Goal: Answer question/provide support

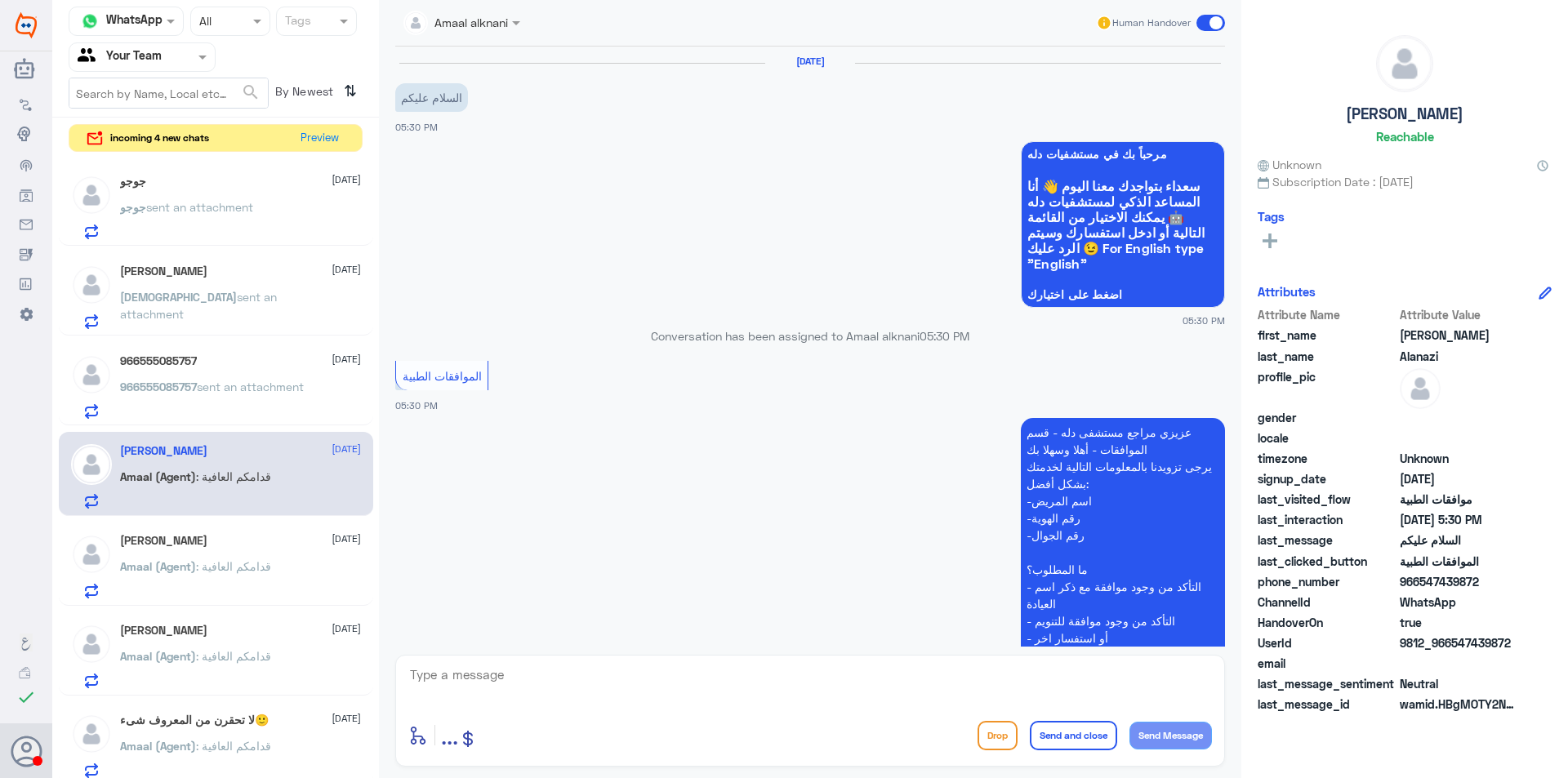
click at [176, 59] on div at bounding box center [142, 57] width 146 height 18
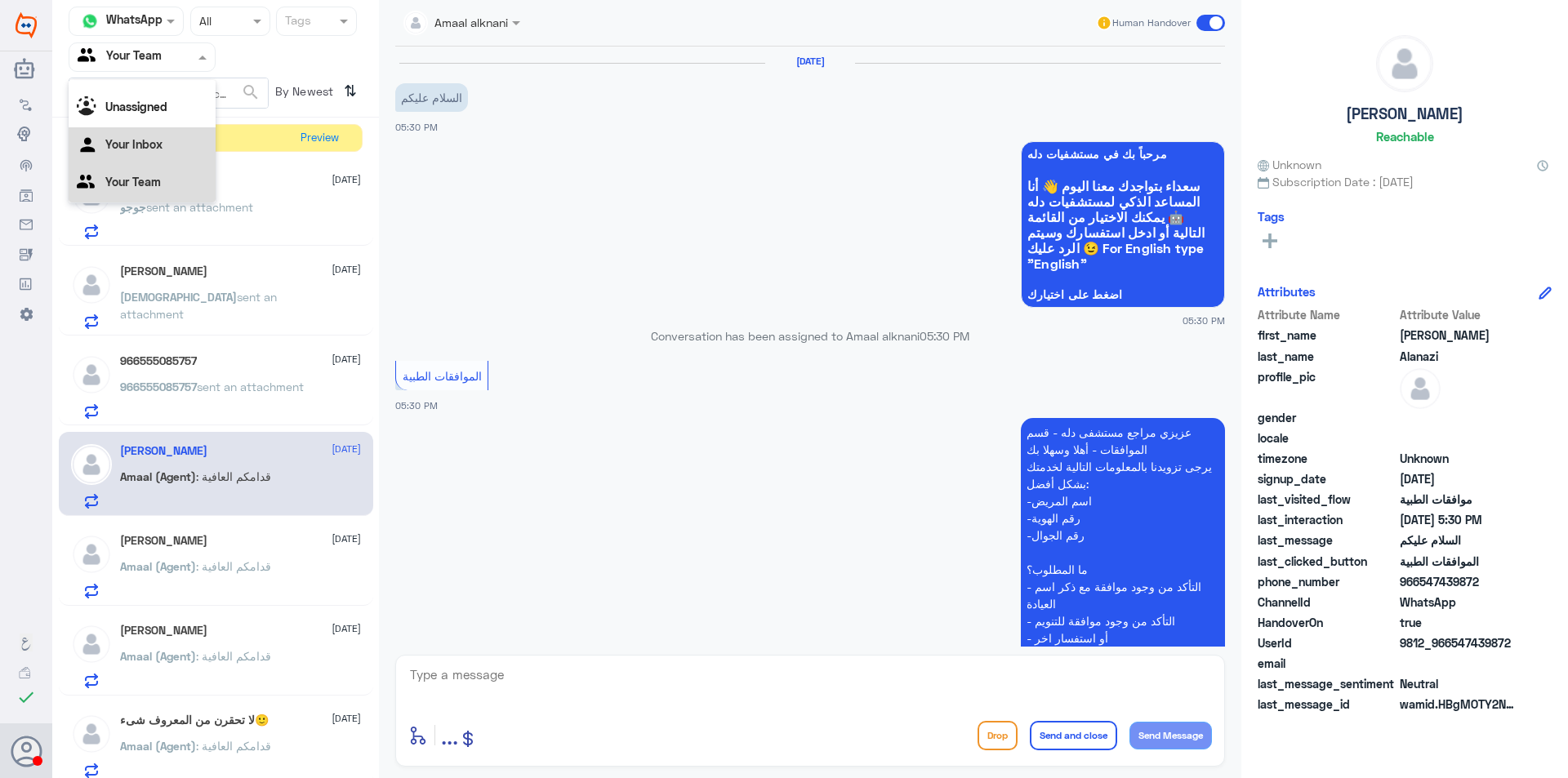
click at [153, 135] on div "Your Inbox" at bounding box center [142, 146] width 147 height 38
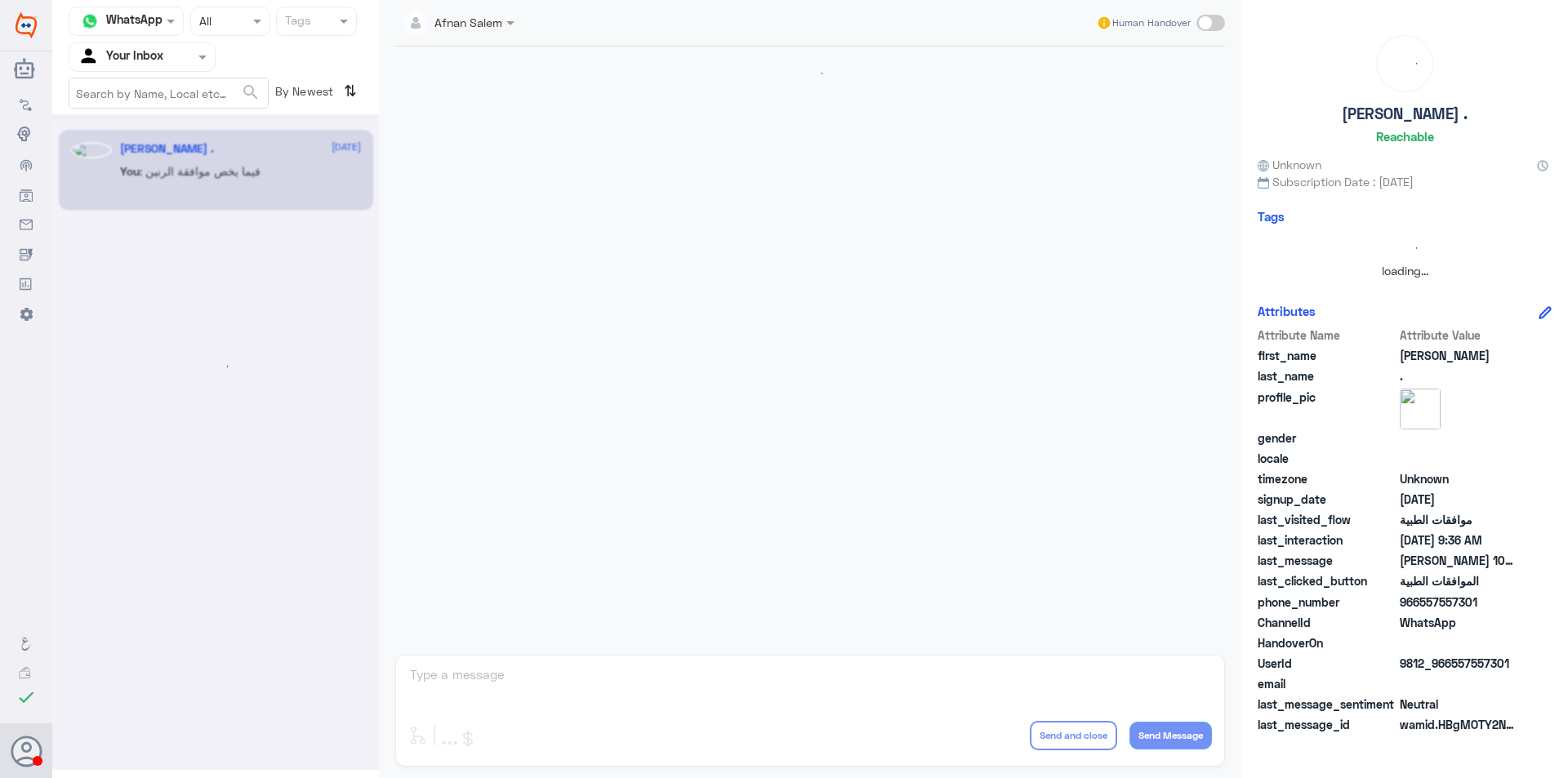
click at [190, 59] on div at bounding box center [142, 57] width 146 height 18
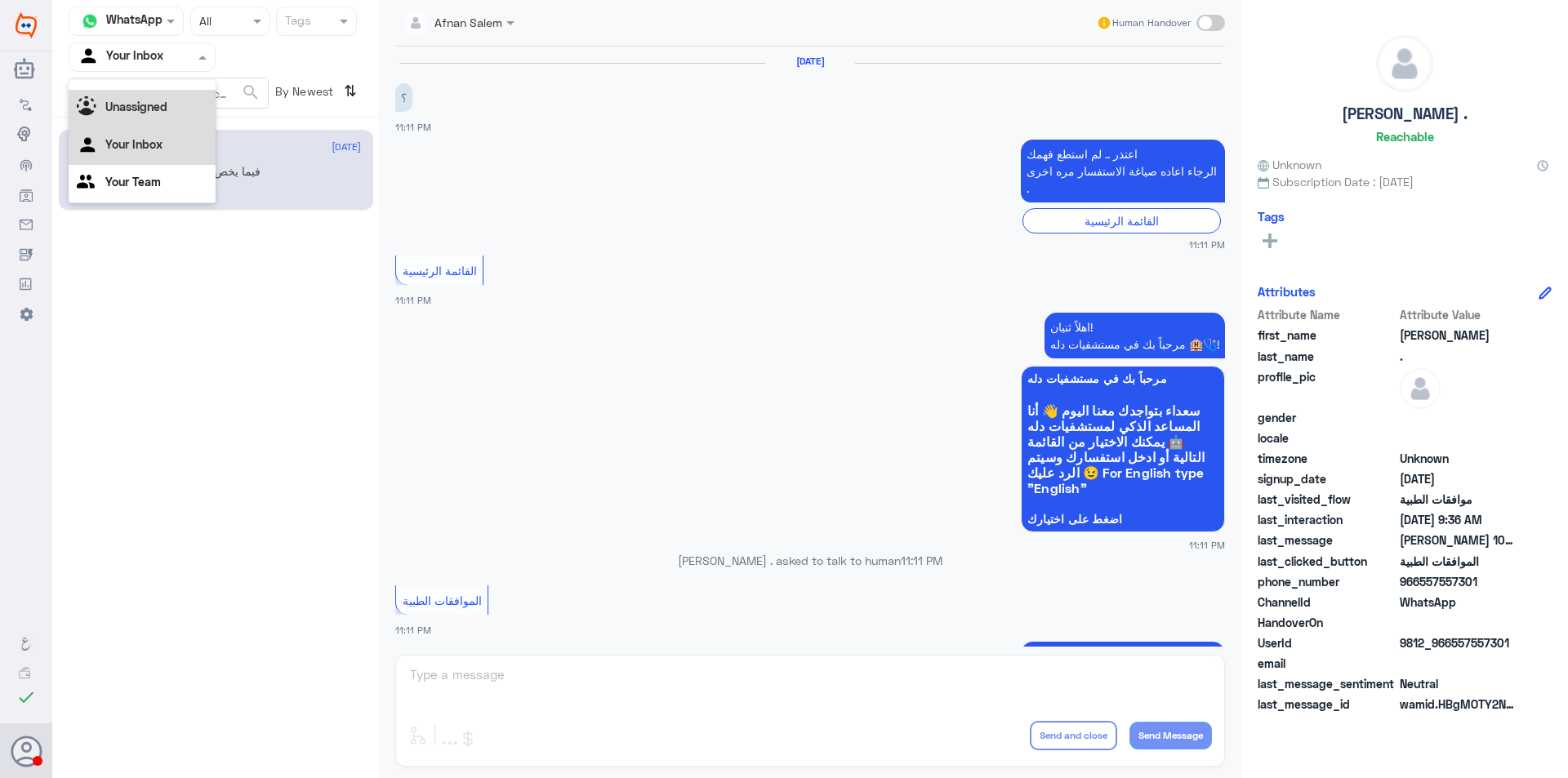
scroll to position [1695, 0]
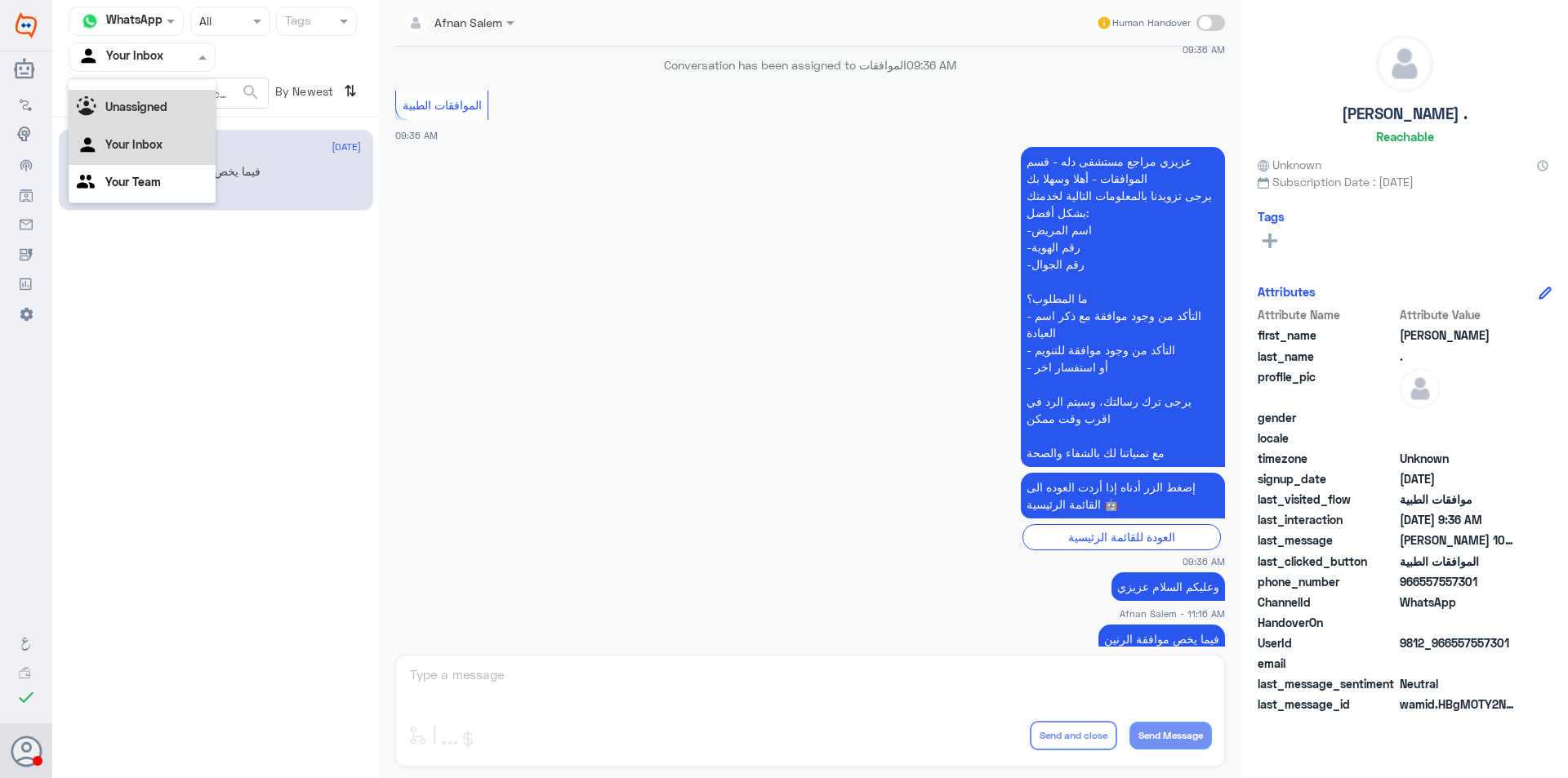
click at [170, 111] on div "Unassigned" at bounding box center [142, 108] width 147 height 38
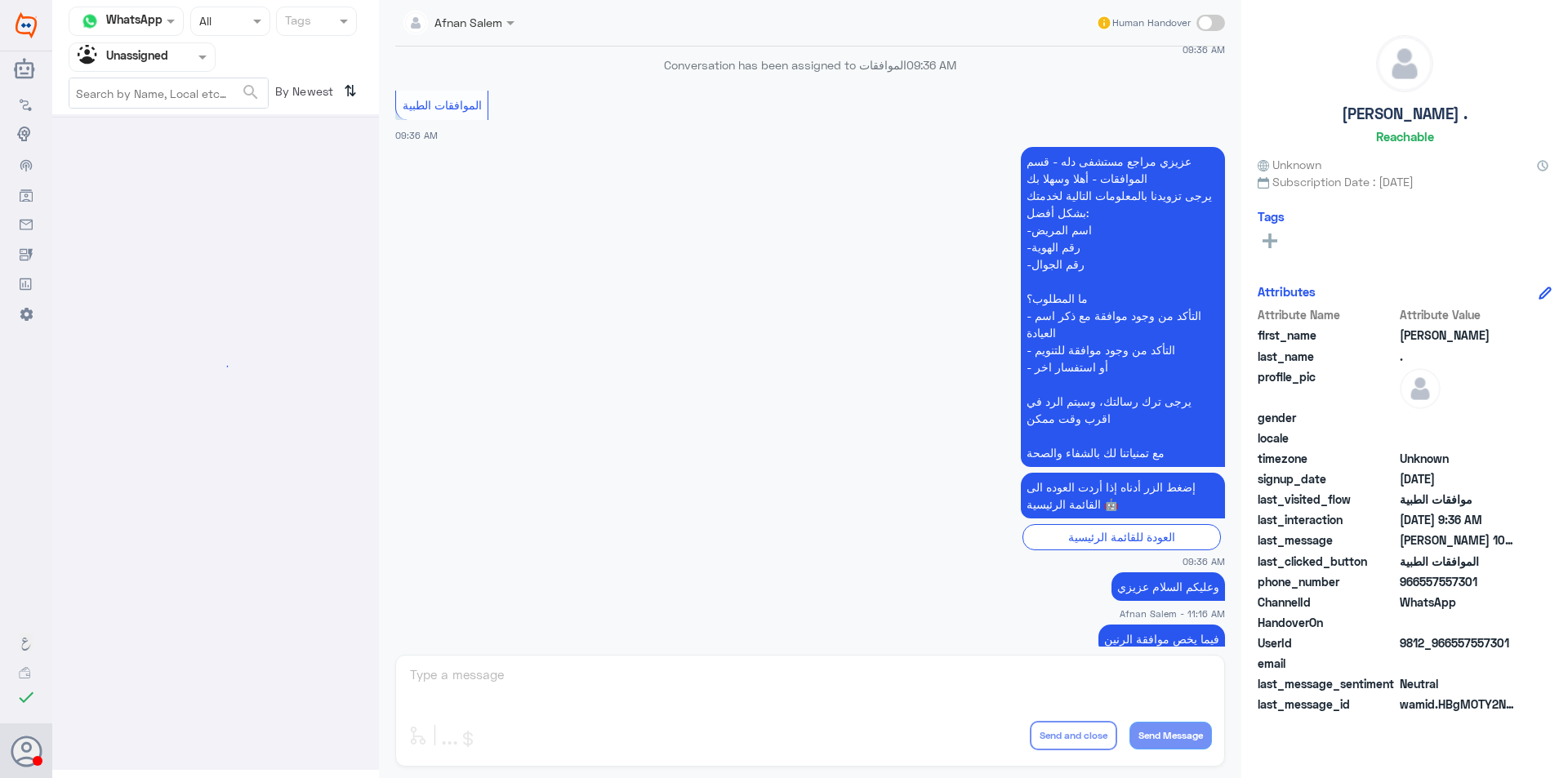
scroll to position [0, 0]
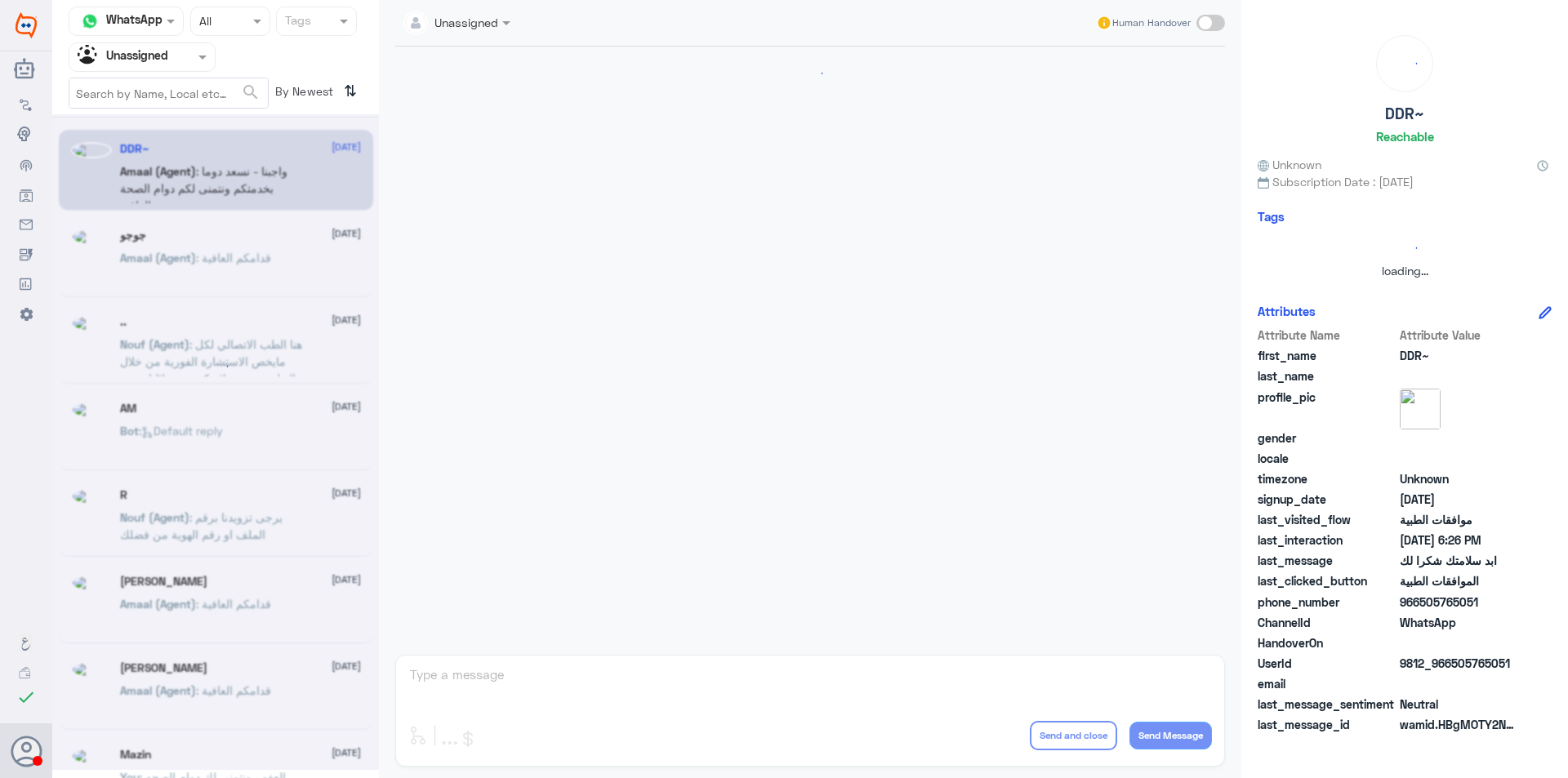
click at [187, 49] on div at bounding box center [142, 57] width 146 height 18
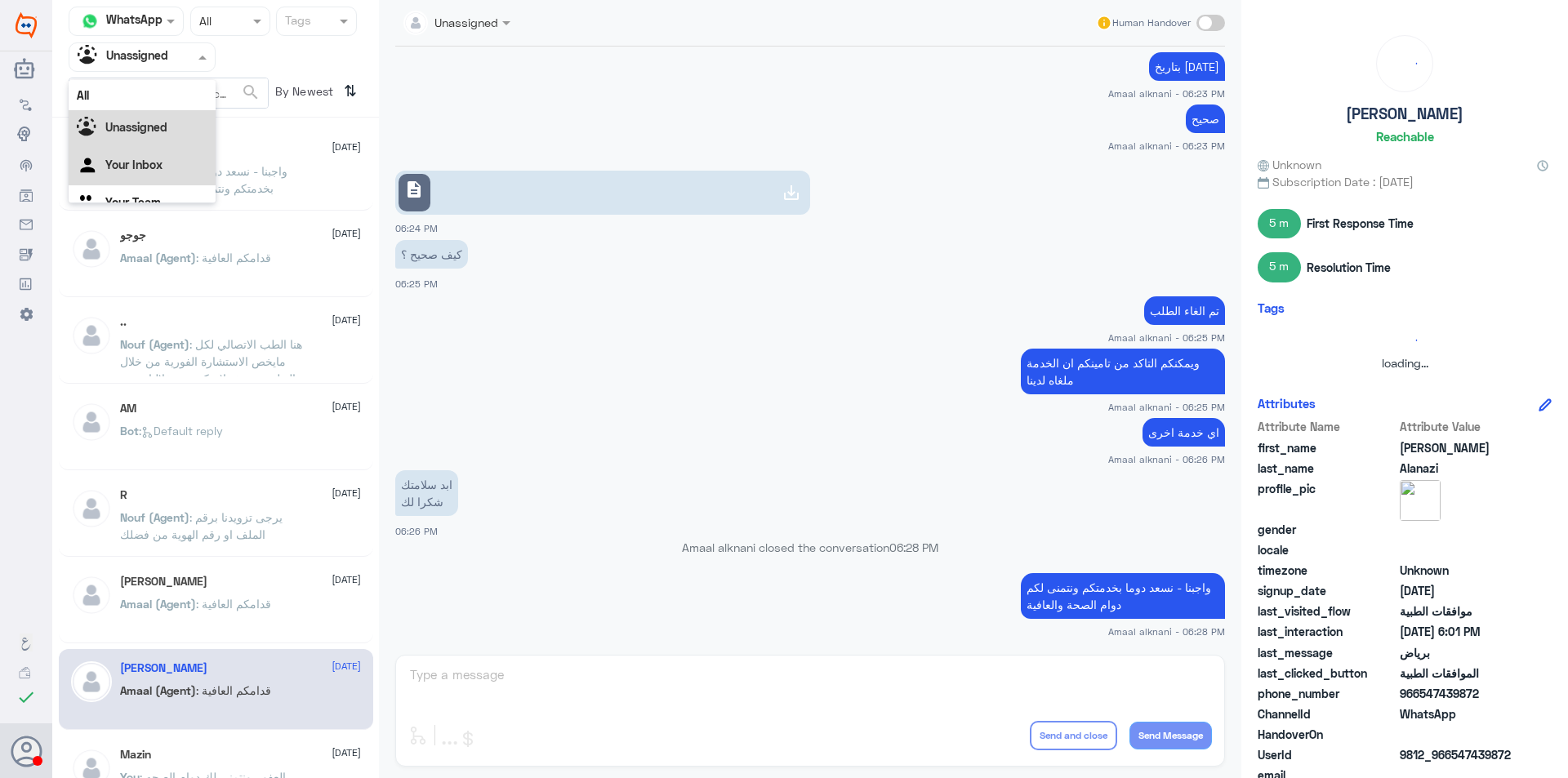
scroll to position [20, 0]
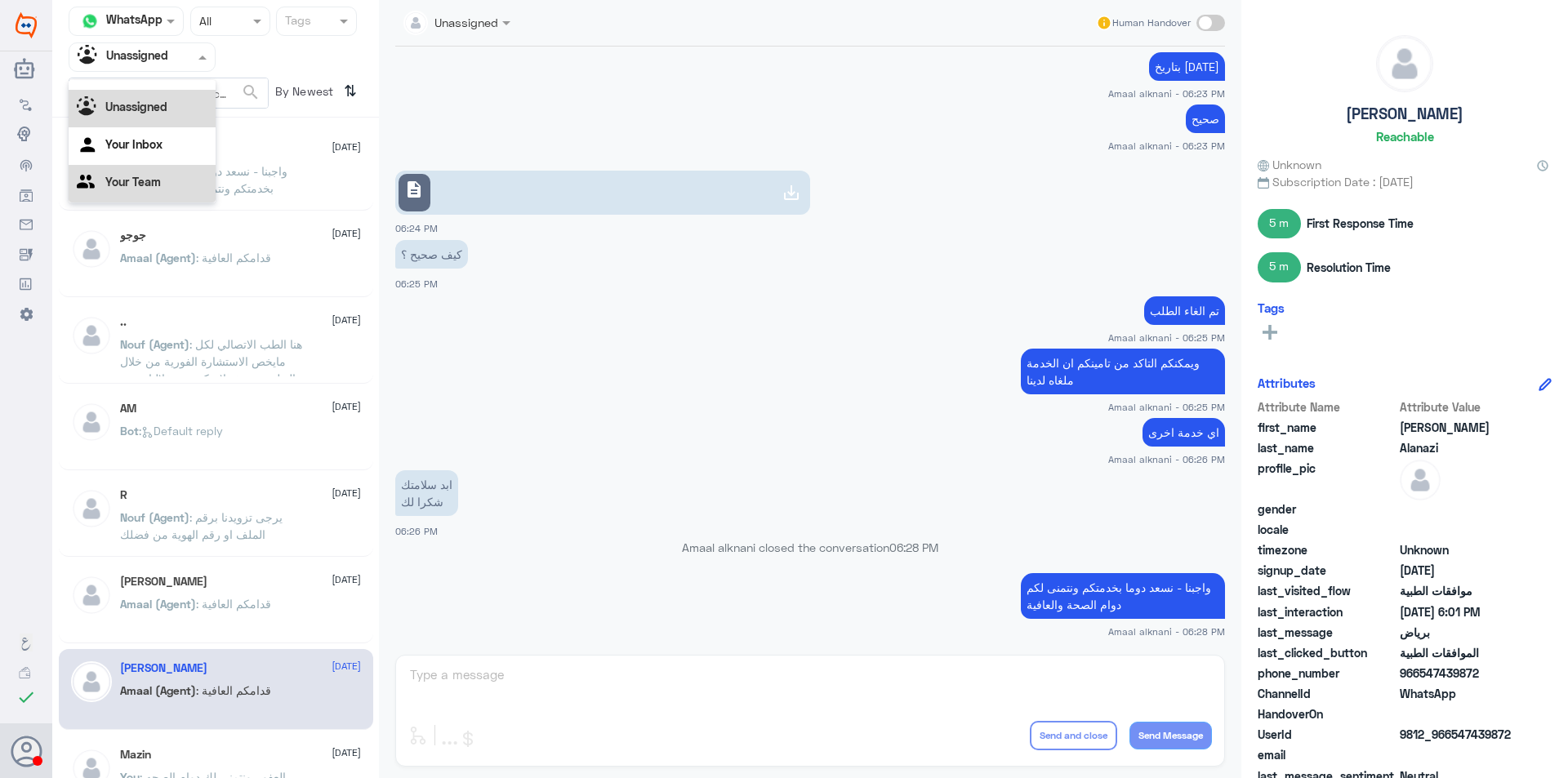
click at [176, 183] on div "Your Team" at bounding box center [142, 183] width 147 height 38
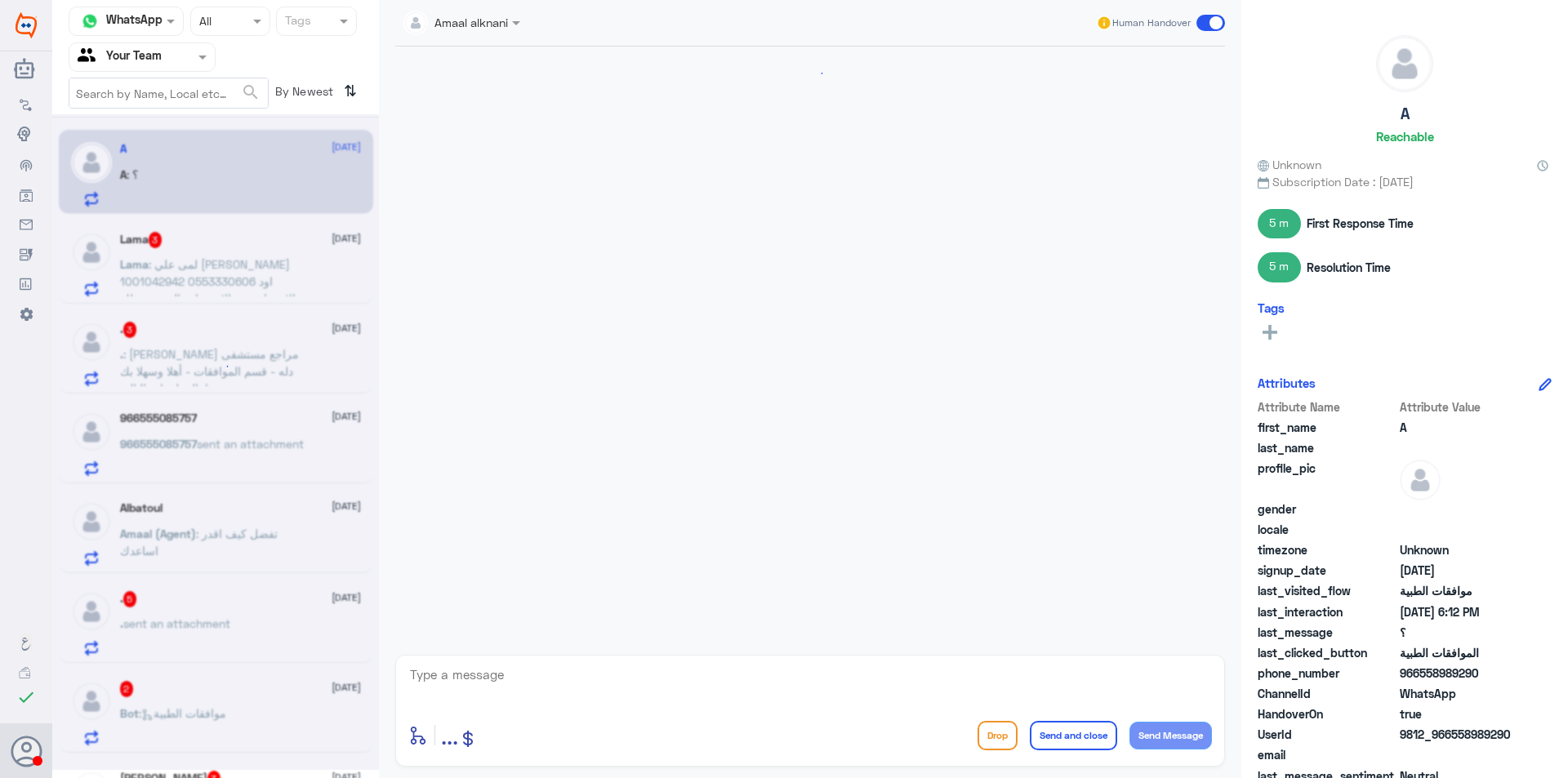
scroll to position [398, 0]
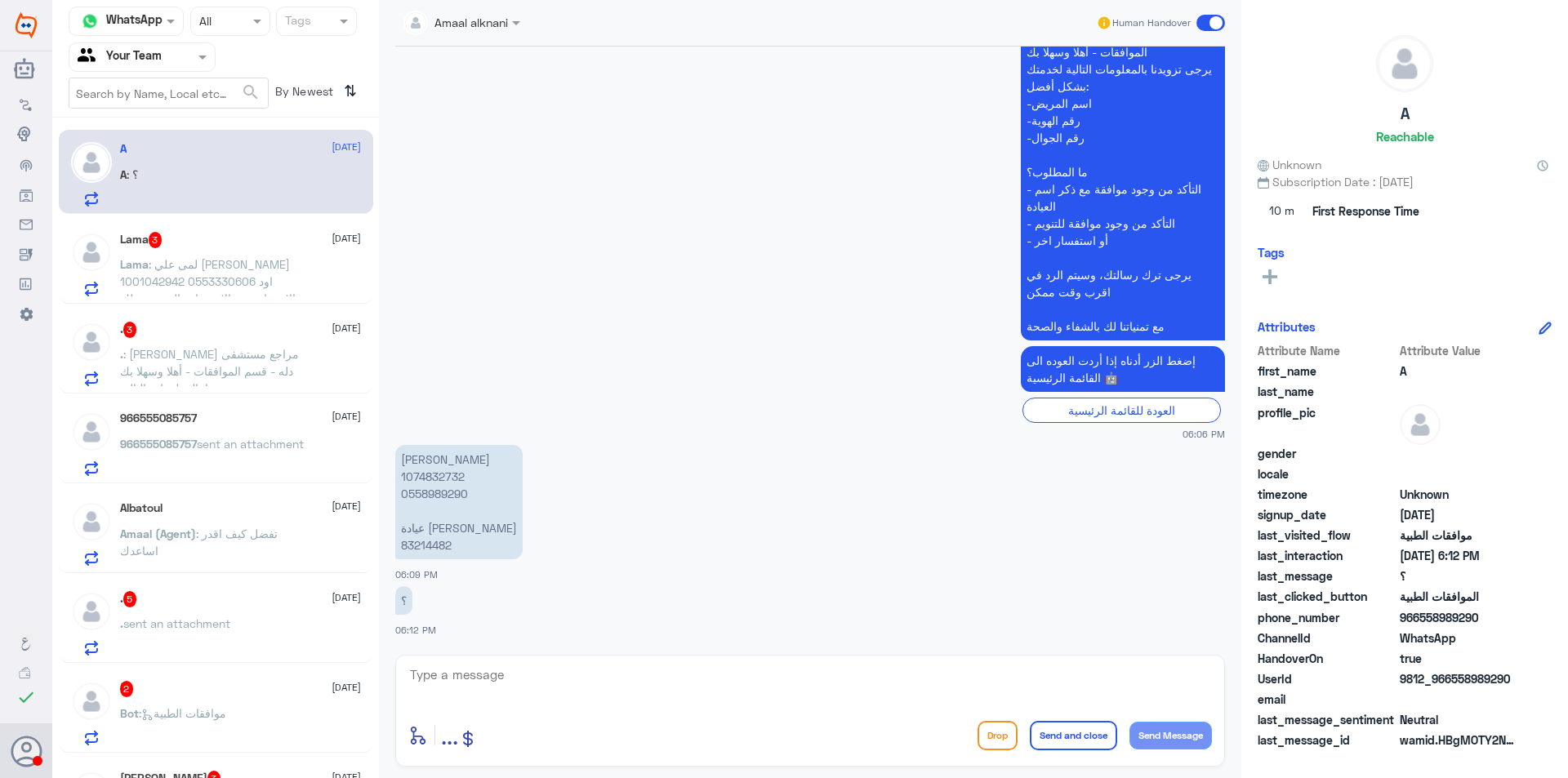
click at [206, 253] on div "Lama 3 [DATE] Lama : لمى علي [PERSON_NAME] 1001042942 0553330606 اود الاستفادة …" at bounding box center [240, 264] width 241 height 64
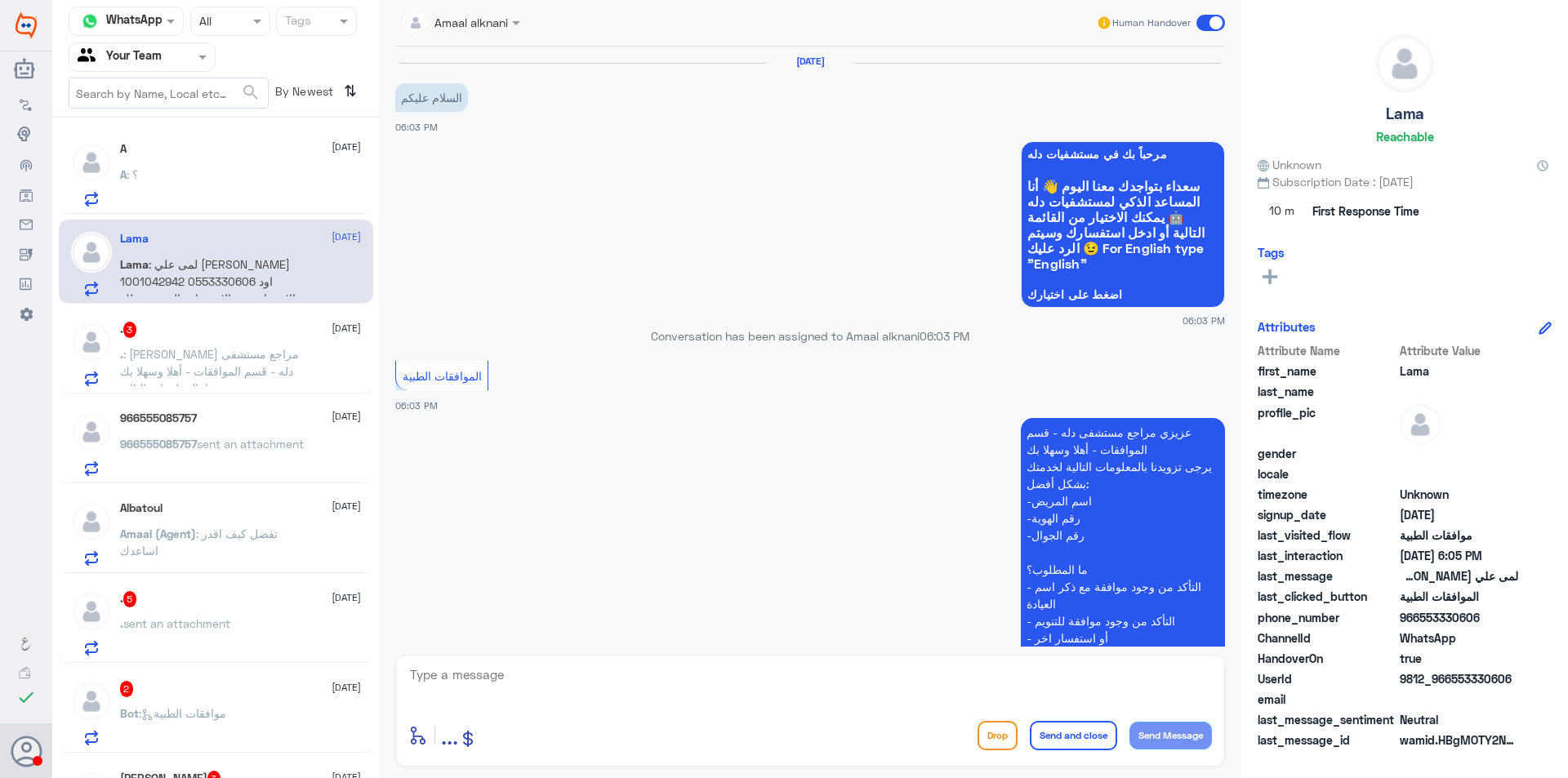
scroll to position [290, 0]
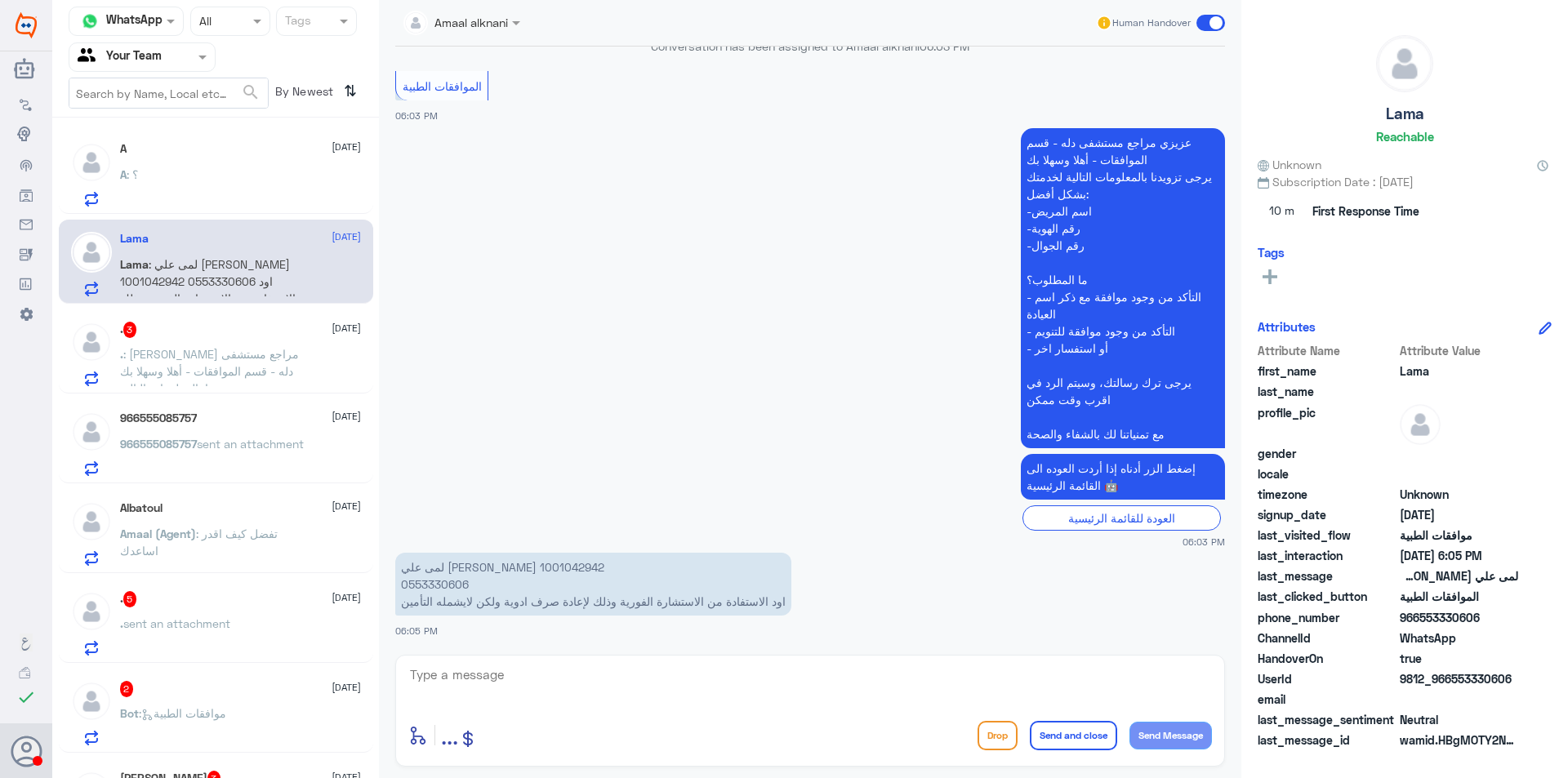
click at [447, 592] on p "لمى علي [PERSON_NAME] 1001042942 0553330606 اود الاستفادة من الاستشارة الفورية …" at bounding box center [593, 584] width 396 height 63
click at [437, 564] on p "لمى علي [PERSON_NAME] 1001042942 0553330606 اود الاستفادة من الاستشارة الفورية …" at bounding box center [593, 584] width 396 height 63
copy p "1001042942"
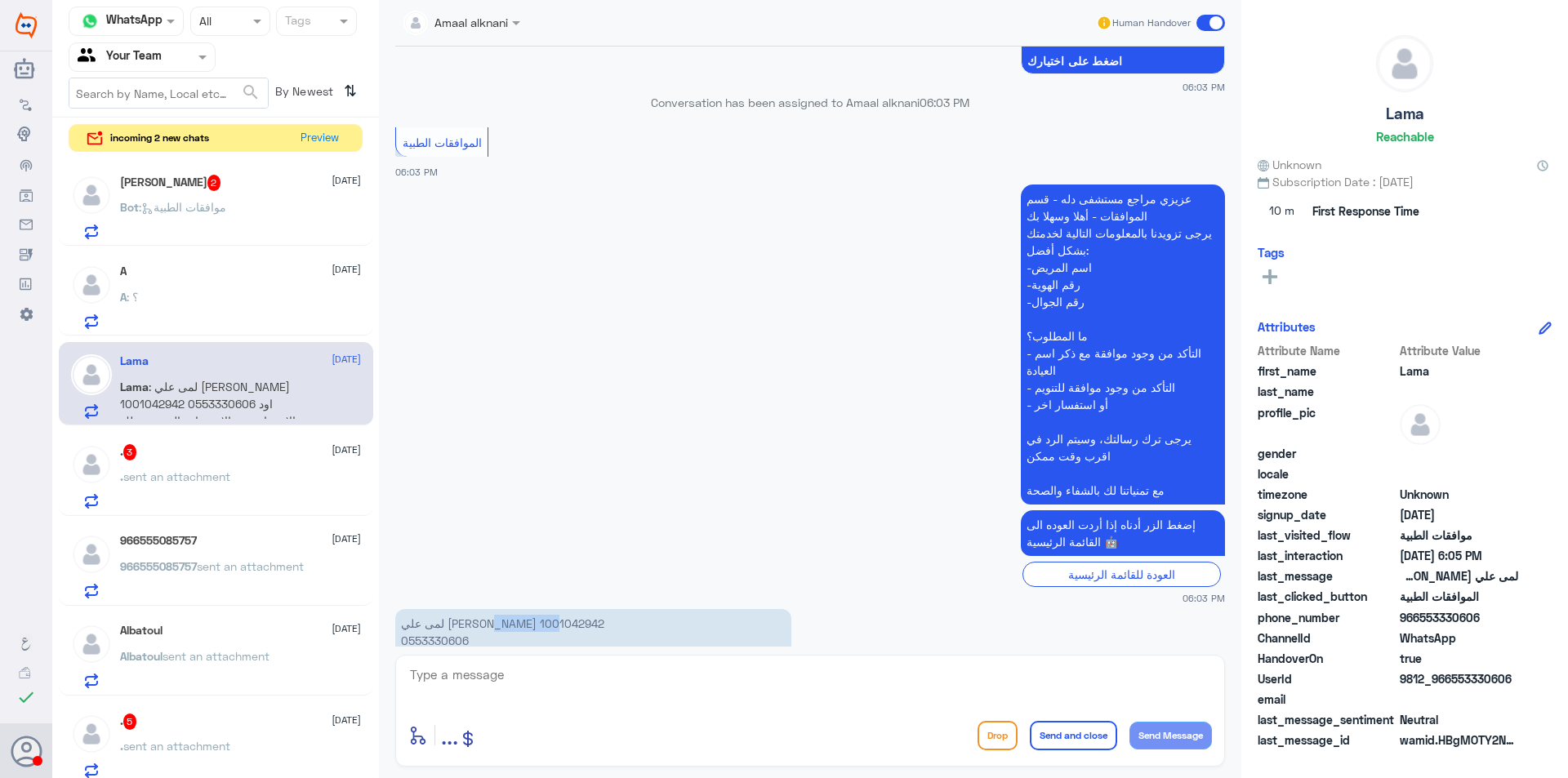
scroll to position [208, 0]
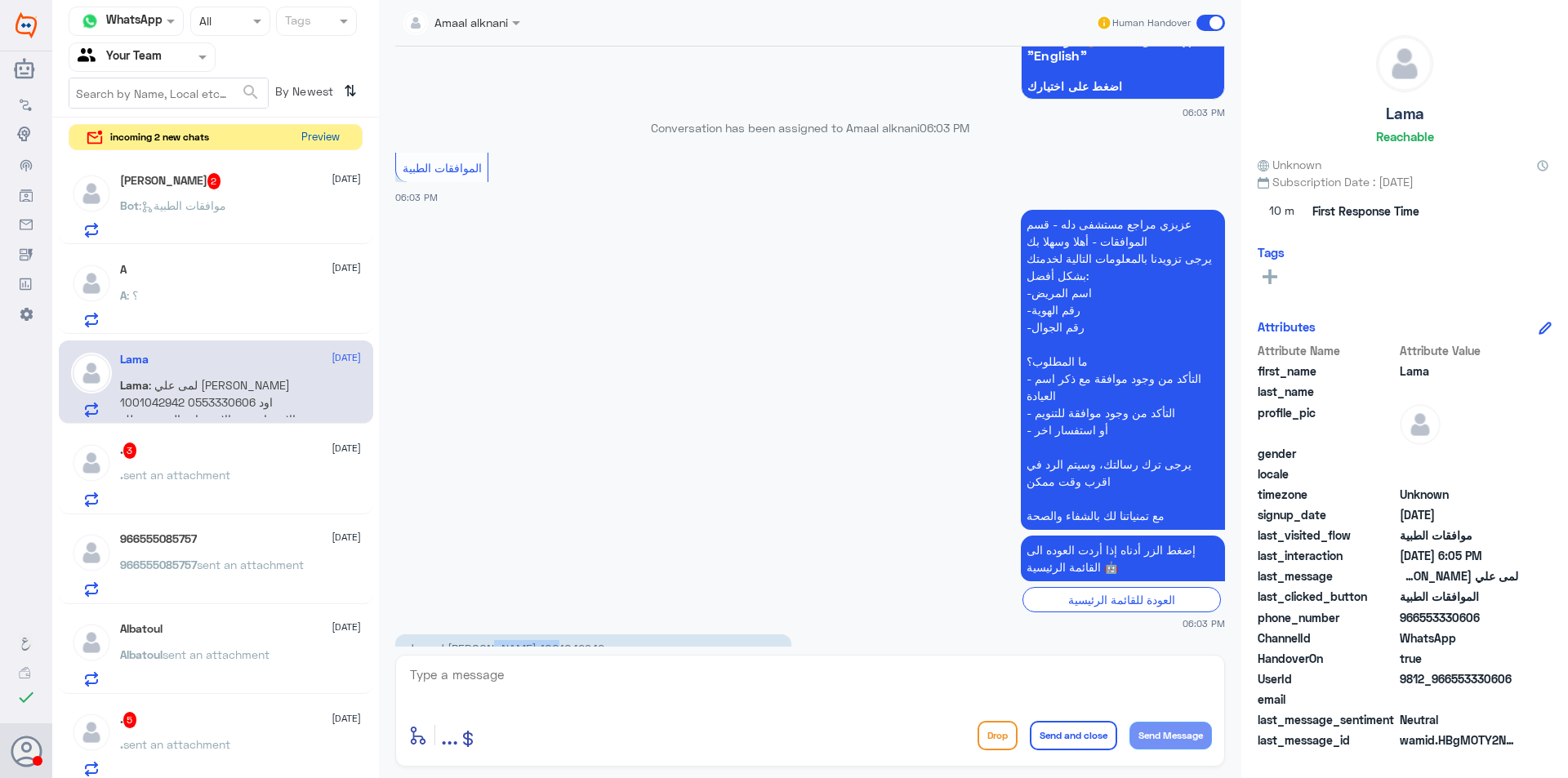
click at [326, 139] on button "Preview" at bounding box center [320, 137] width 50 height 26
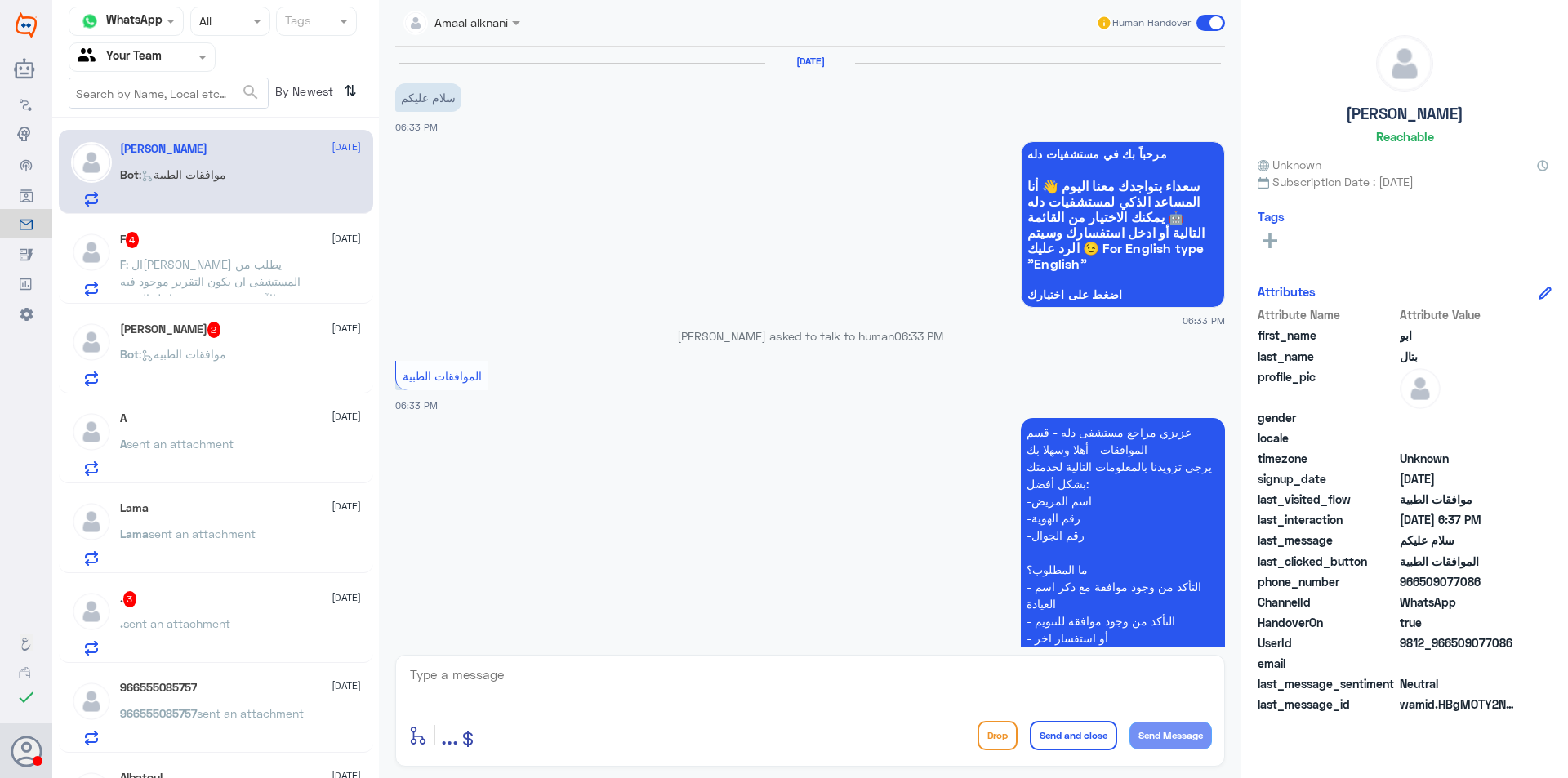
click at [250, 257] on p "F : التامين يطلب من المستشفى ان يكون التقرير موجود فيه الآم مو دوخه بس من اجل ا…" at bounding box center [212, 276] width 183 height 41
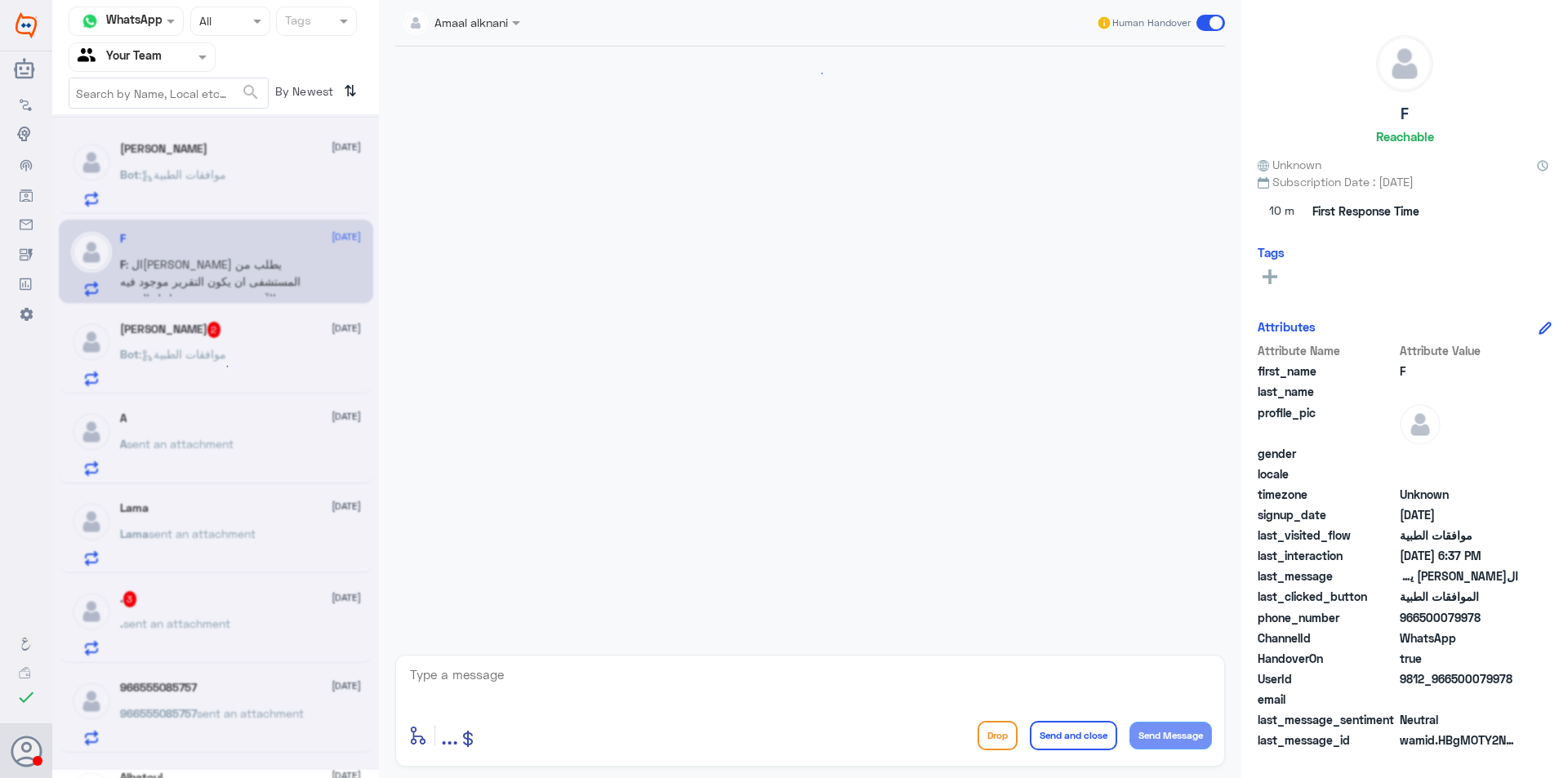
scroll to position [346, 0]
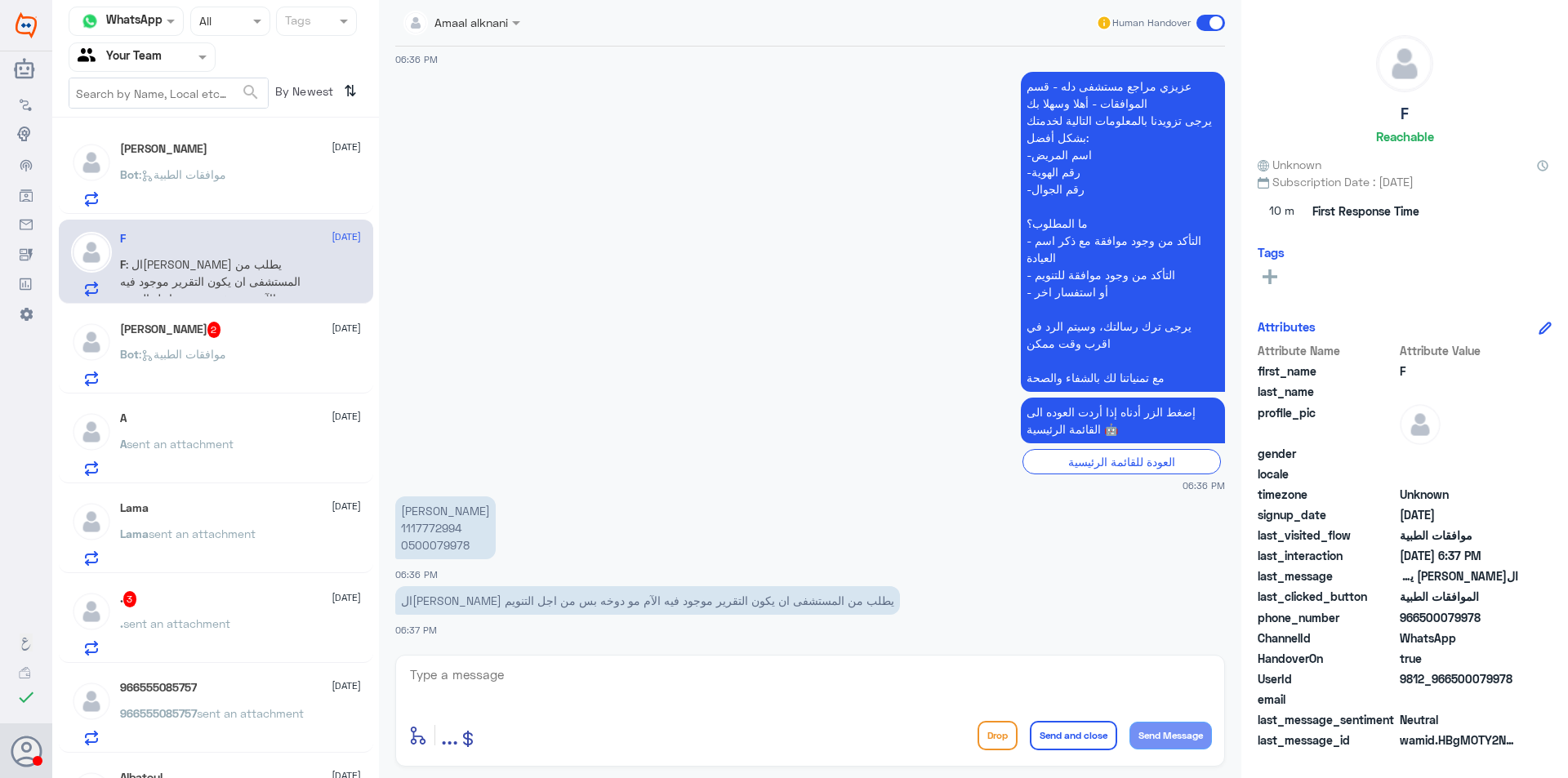
click at [451, 553] on p "[PERSON_NAME] 1117772994 0500079978" at bounding box center [446, 528] width 101 height 63
copy p "0500079978"
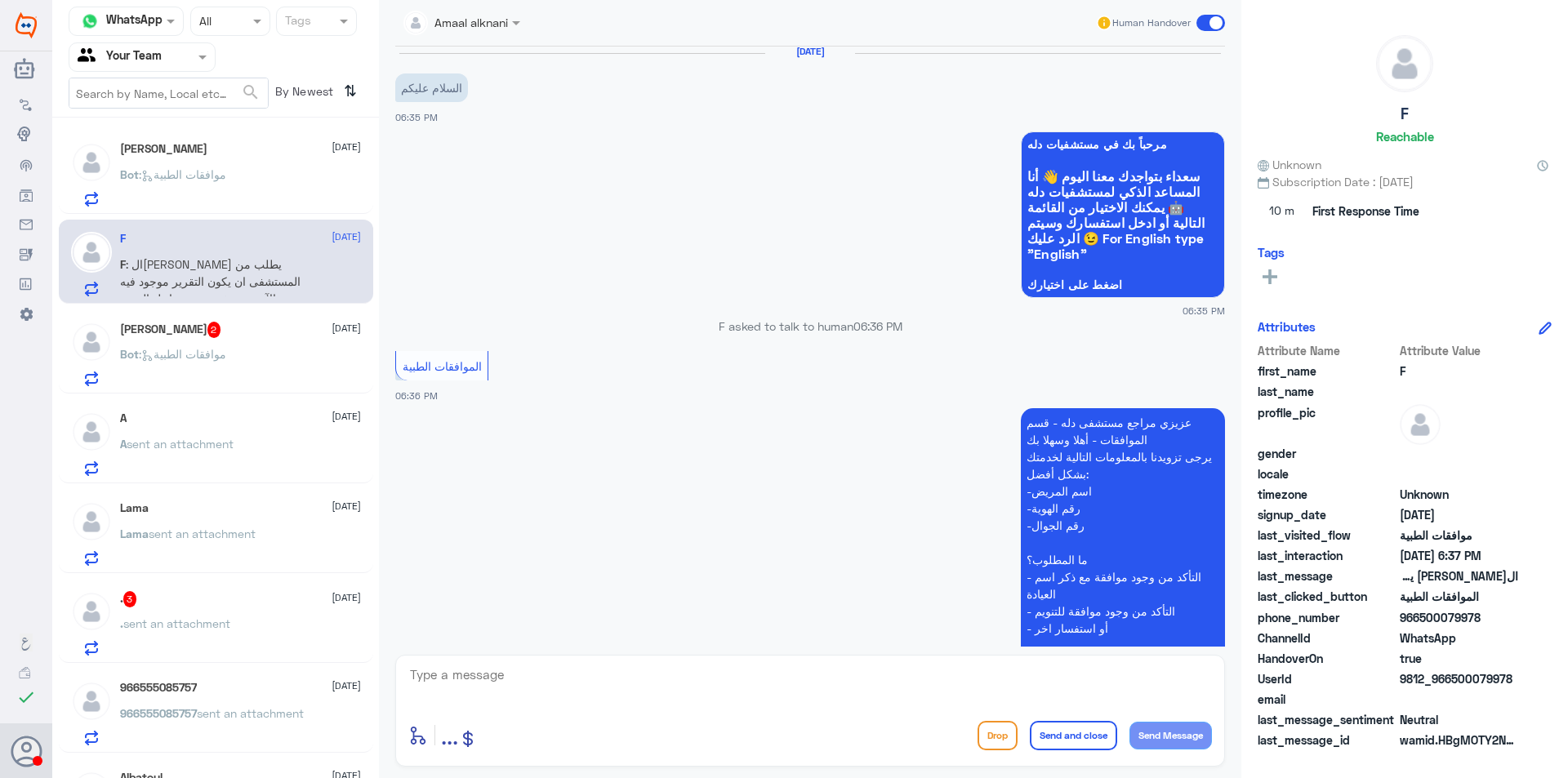
scroll to position [0, 0]
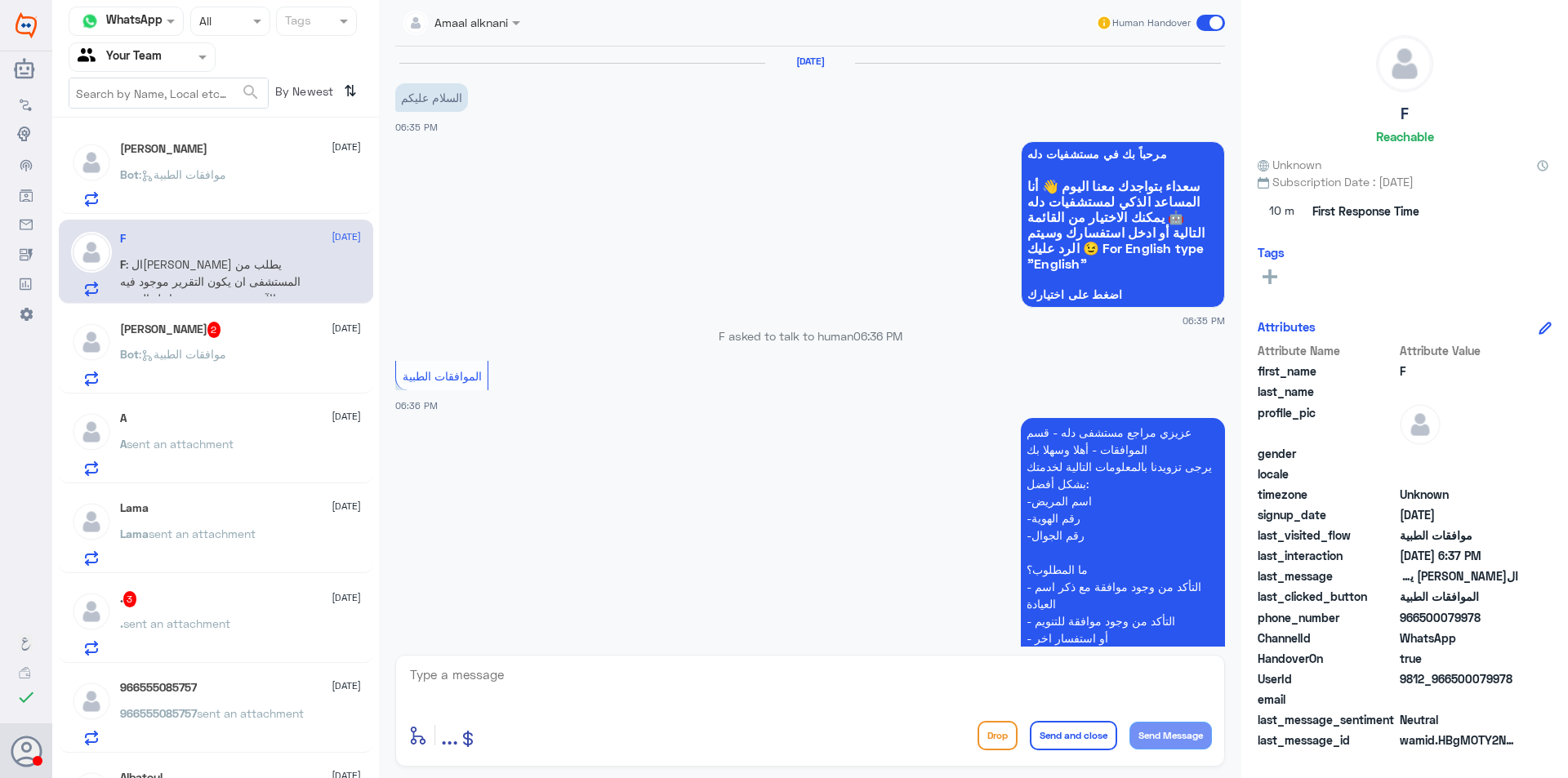
click at [226, 377] on p "Bot : موافقات الطبية" at bounding box center [173, 366] width 106 height 41
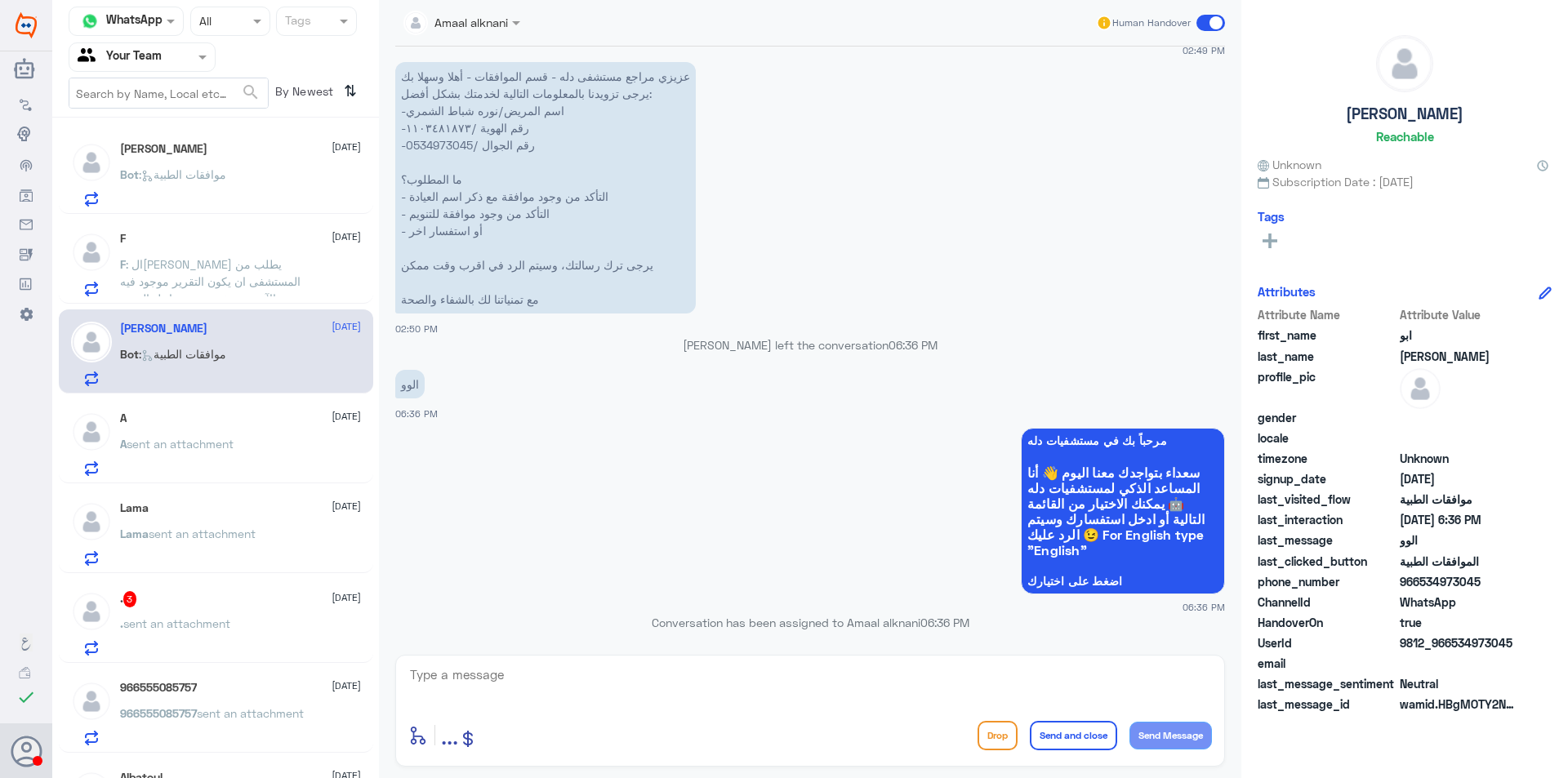
scroll to position [944, 0]
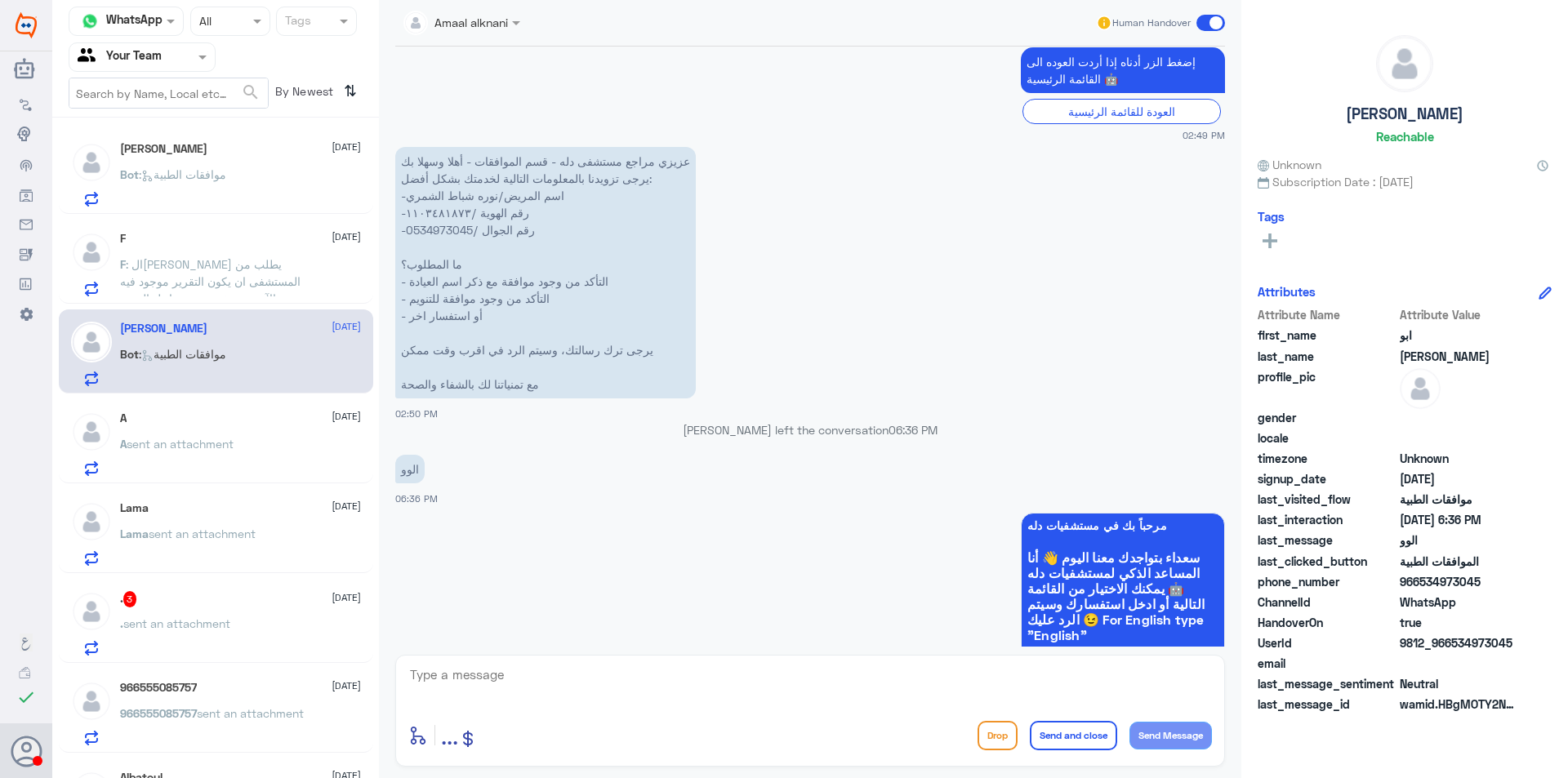
click at [446, 234] on p "عزيزي مراجع مستشفى دله - قسم الموافقات - أهلا وسهلا بك يرجى تزويدنا بالمعلومات …" at bounding box center [546, 272] width 301 height 251
copy p "0534973045"
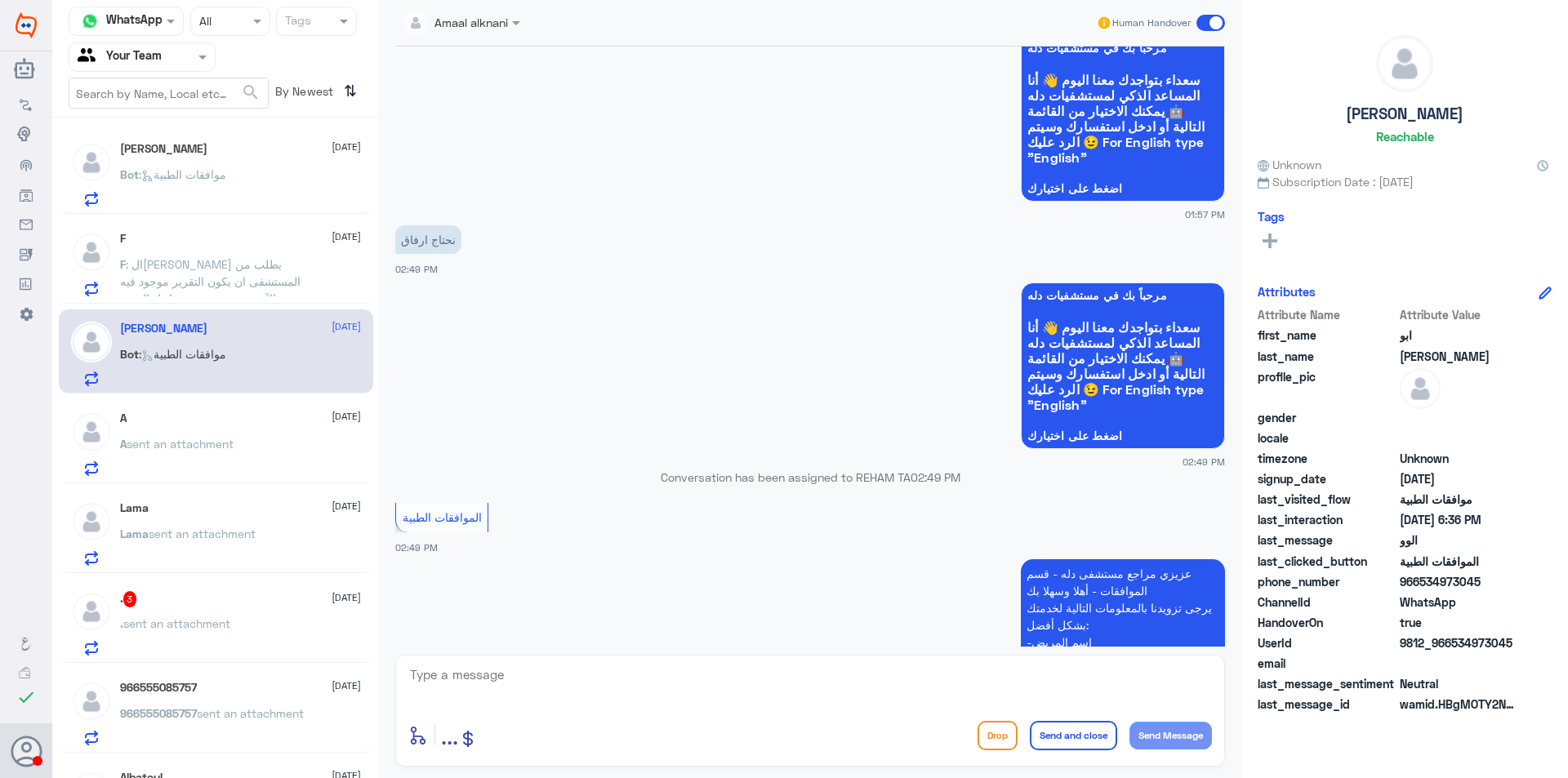
scroll to position [245, 0]
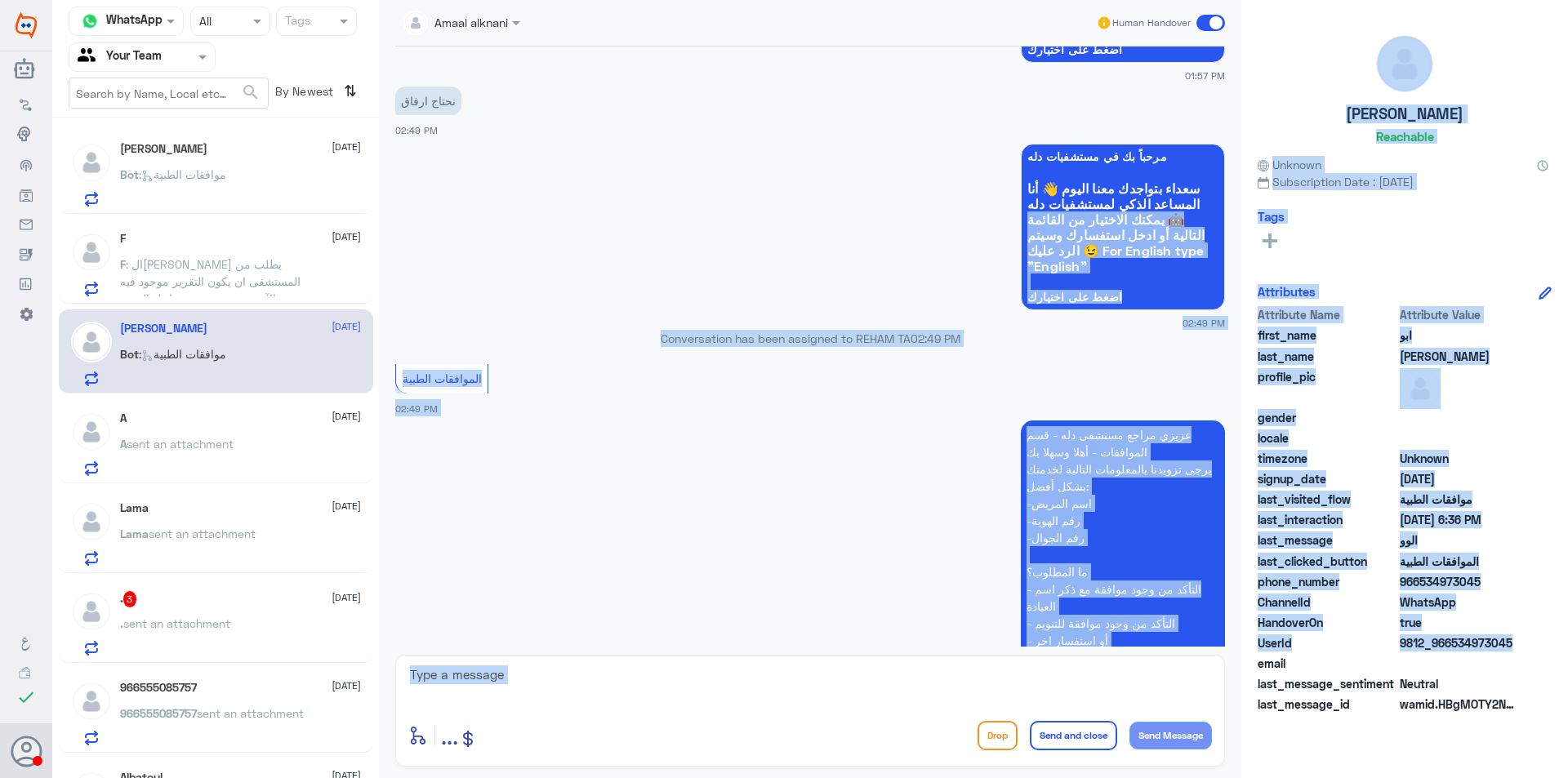
drag, startPoint x: 1234, startPoint y: 202, endPoint x: 1259, endPoint y: 664, distance: 462.7
click at [1259, 664] on div "Channel WhatsApp Status × All Tags Agent Filter Your Team search By Newest ⇅ اب…" at bounding box center [810, 391] width 1516 height 783
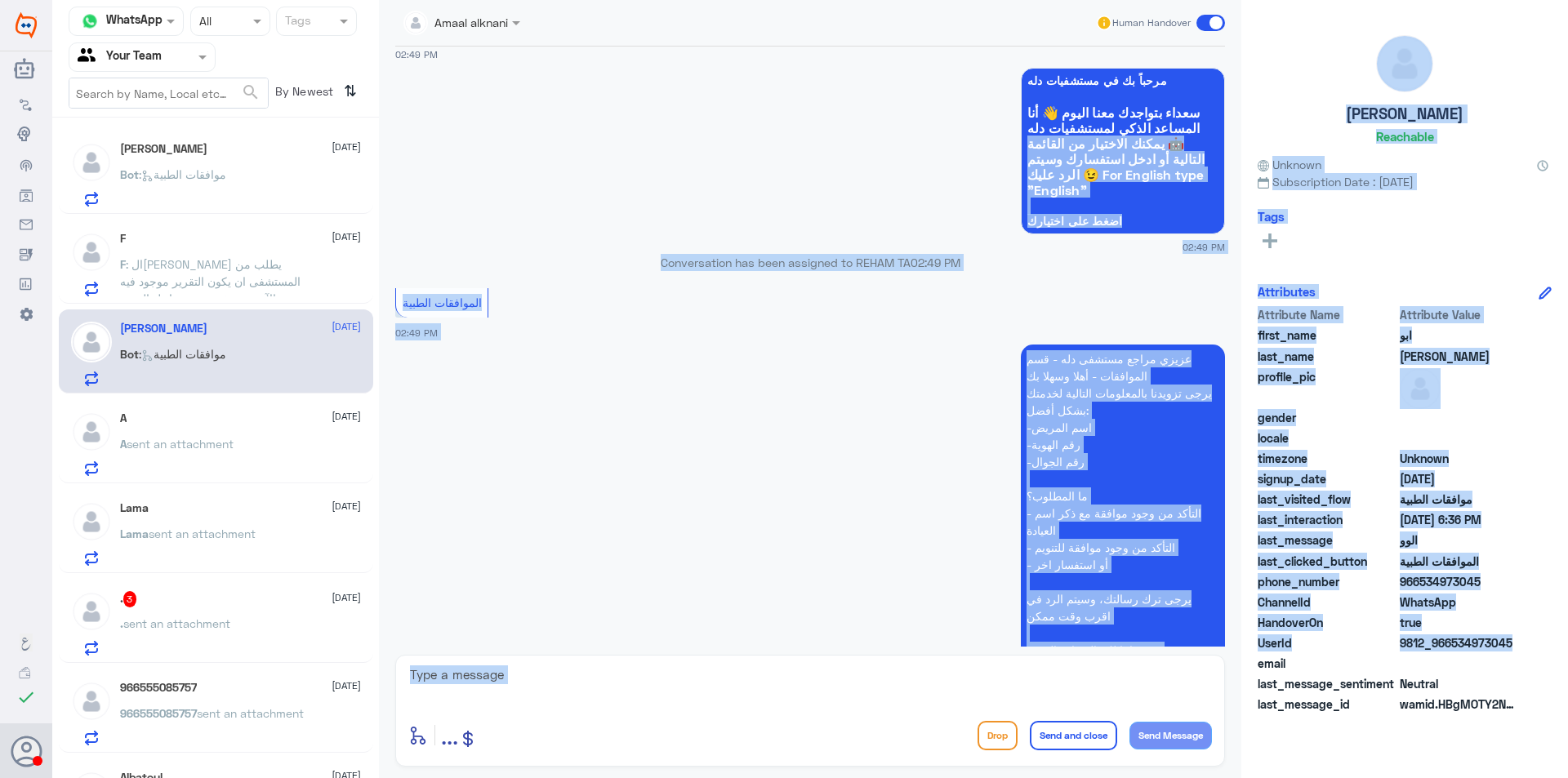
scroll to position [326, 0]
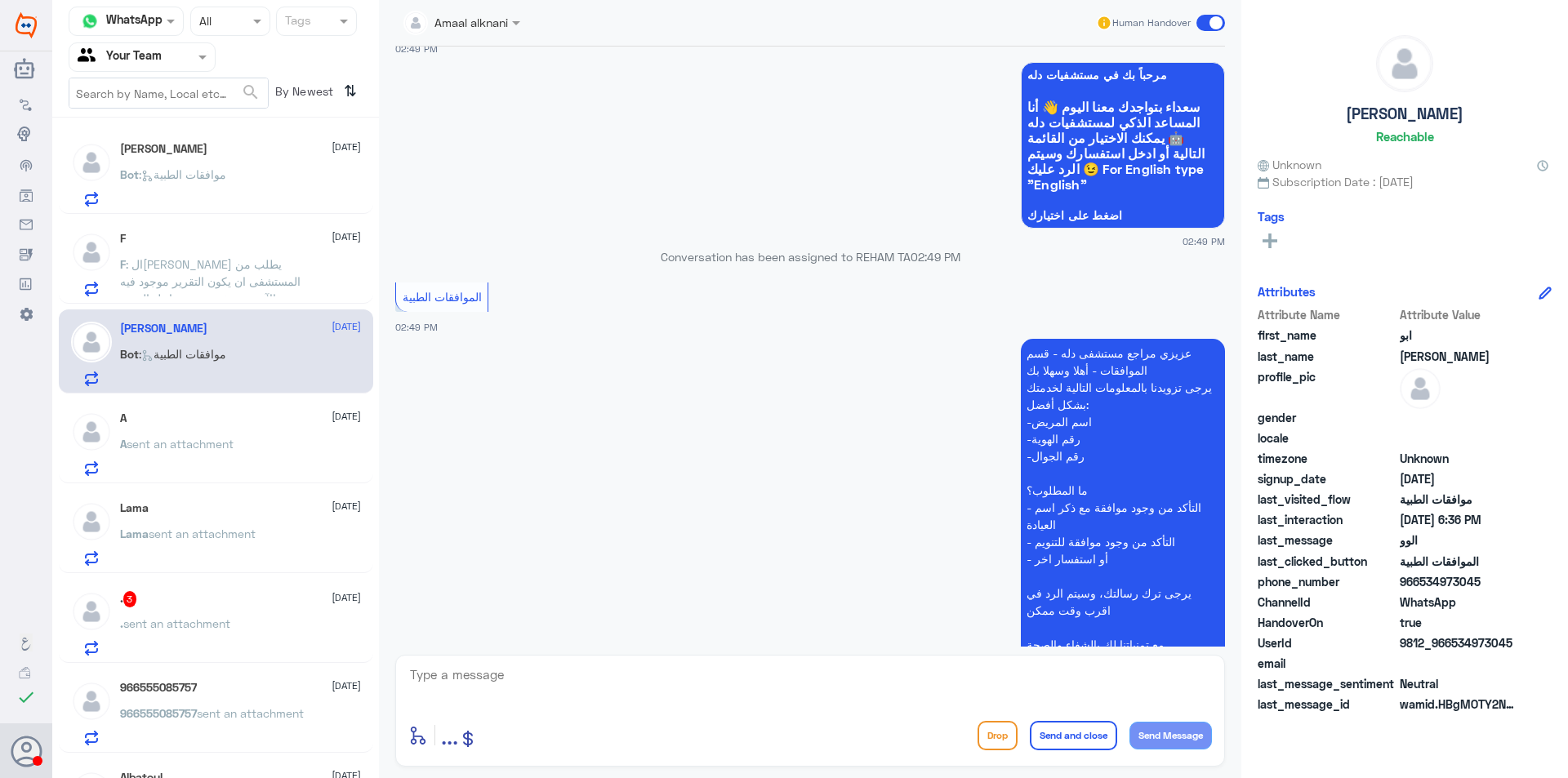
click at [253, 440] on div "A sent an attachment" at bounding box center [240, 457] width 241 height 37
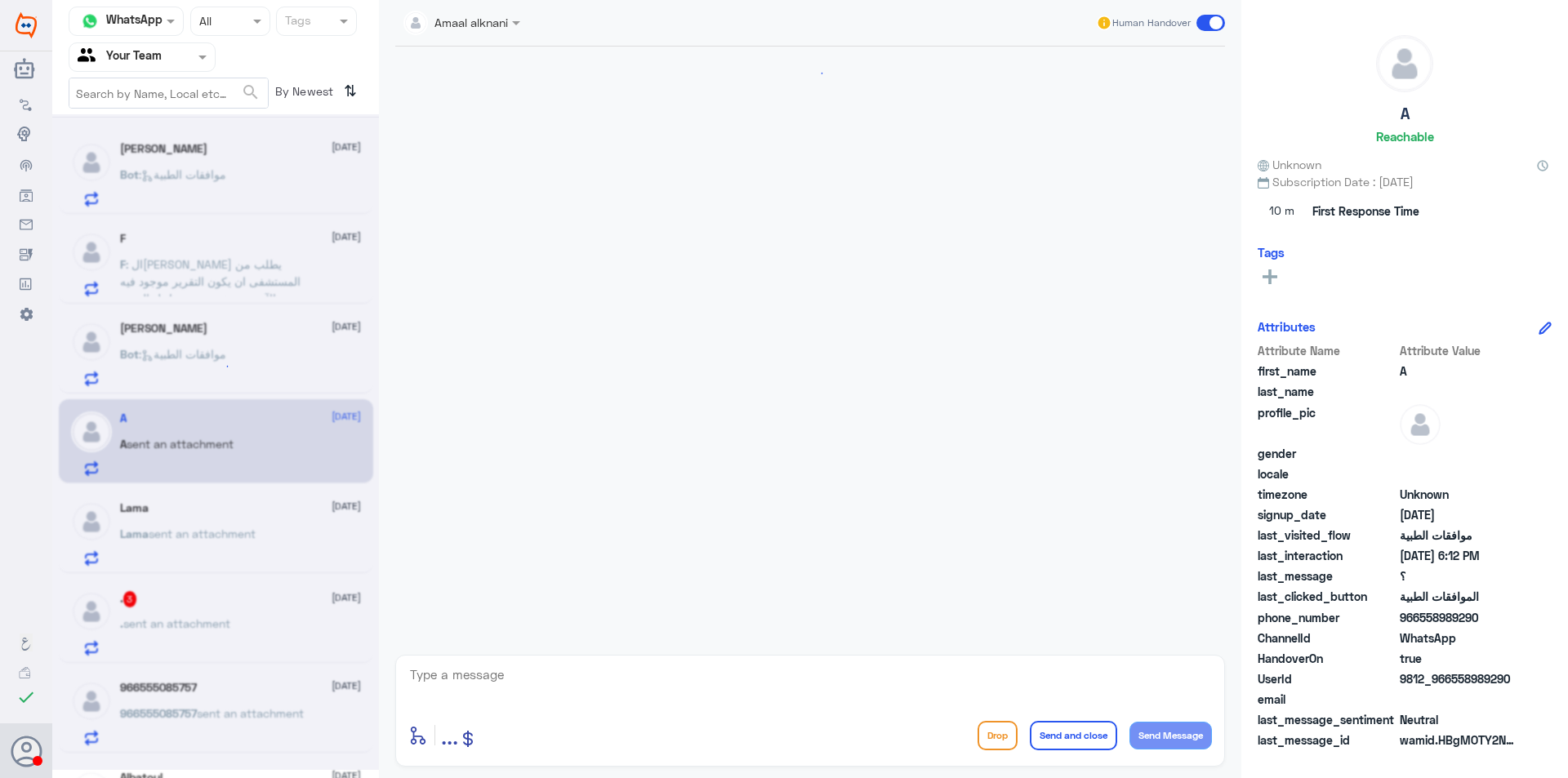
scroll to position [398, 0]
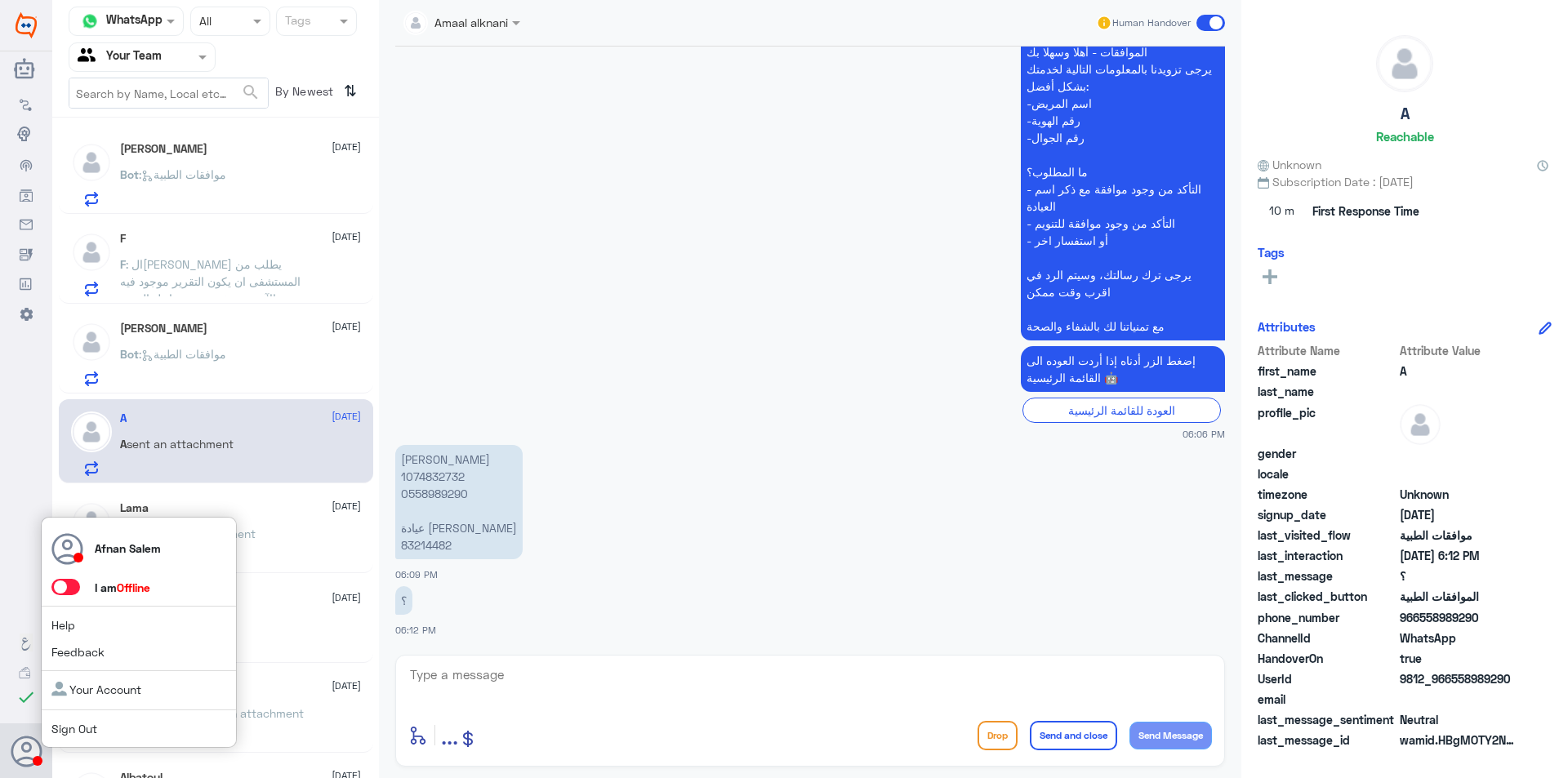
click at [68, 721] on link "Sign Out" at bounding box center [74, 728] width 46 height 14
